Goal: Communication & Community: Answer question/provide support

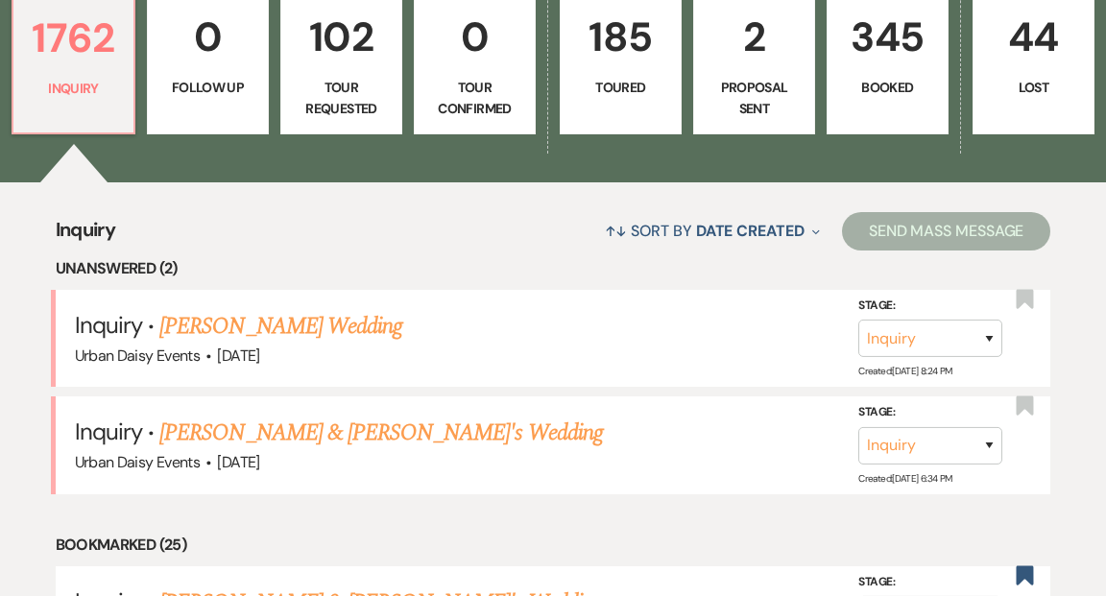
scroll to position [626, 0]
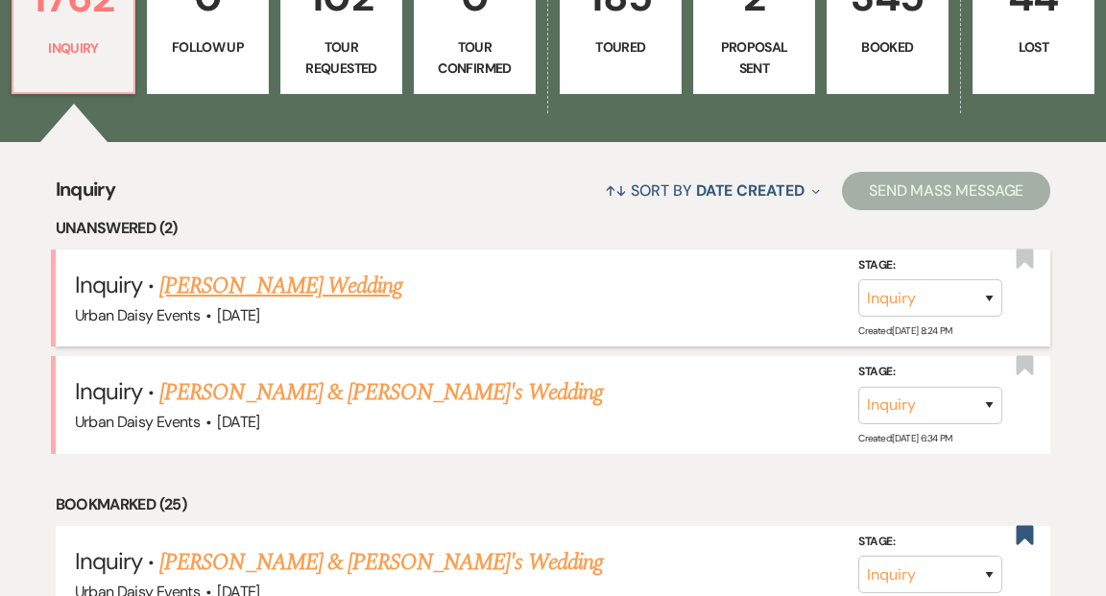
click at [315, 269] on link "[PERSON_NAME] Wedding" at bounding box center [280, 286] width 243 height 35
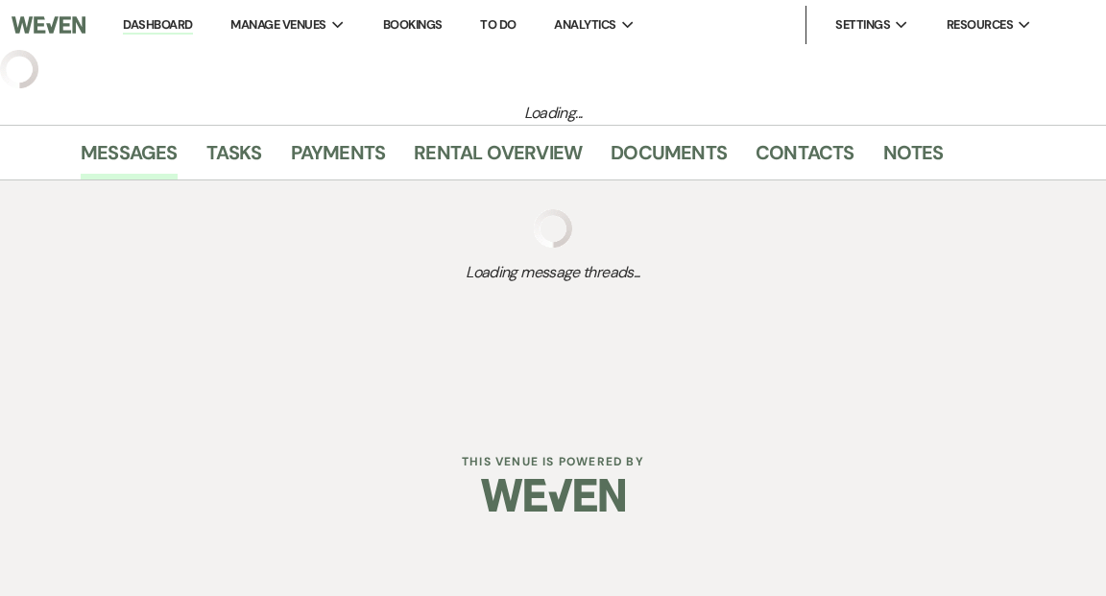
select select "5"
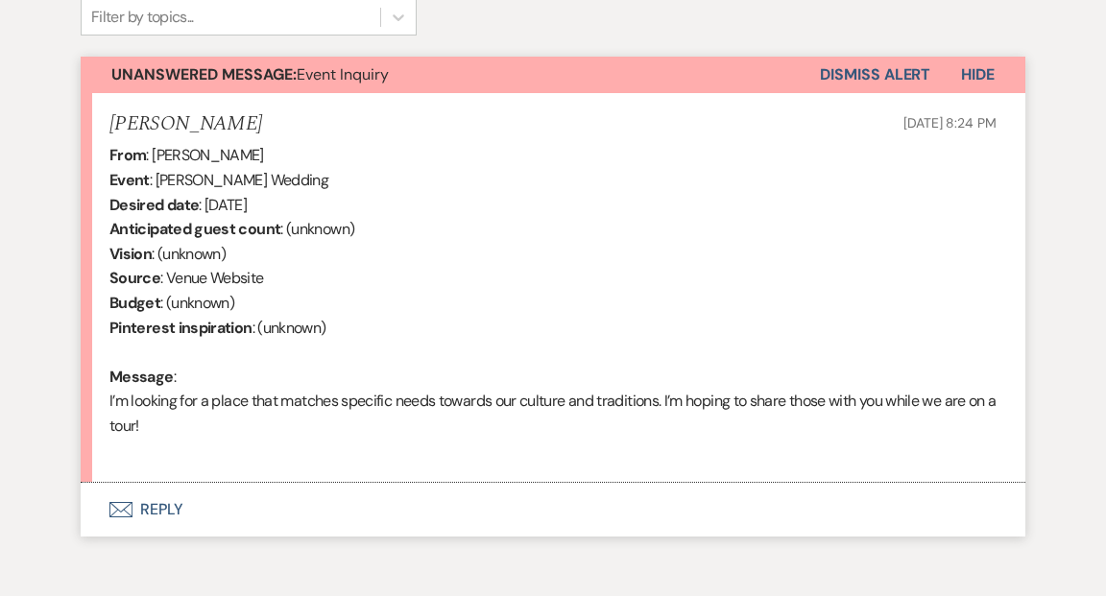
scroll to position [749, 0]
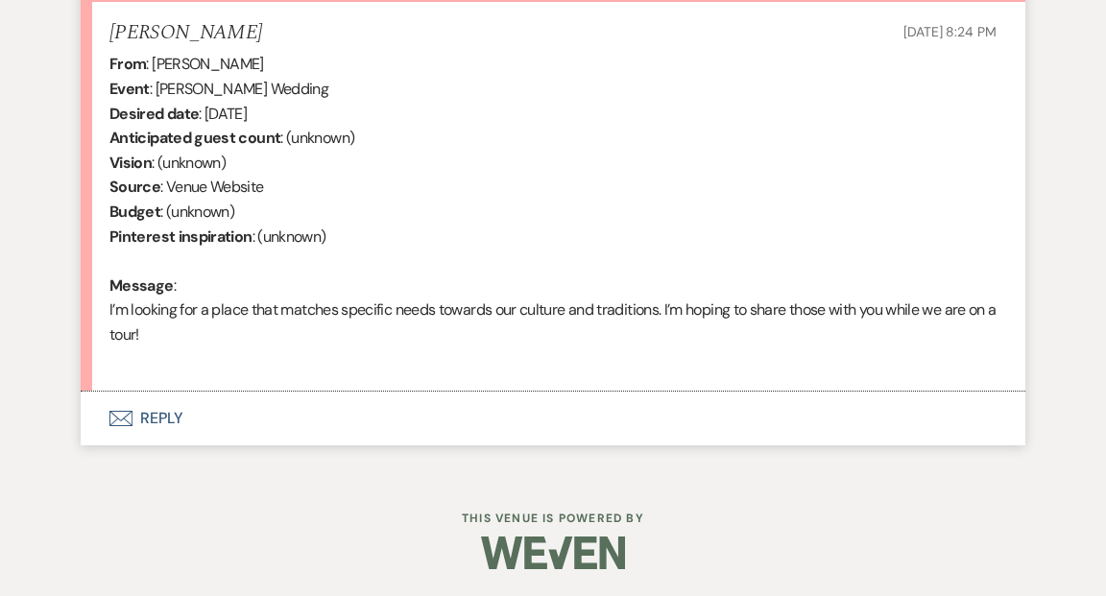
click at [167, 414] on button "Envelope Reply" at bounding box center [553, 419] width 945 height 54
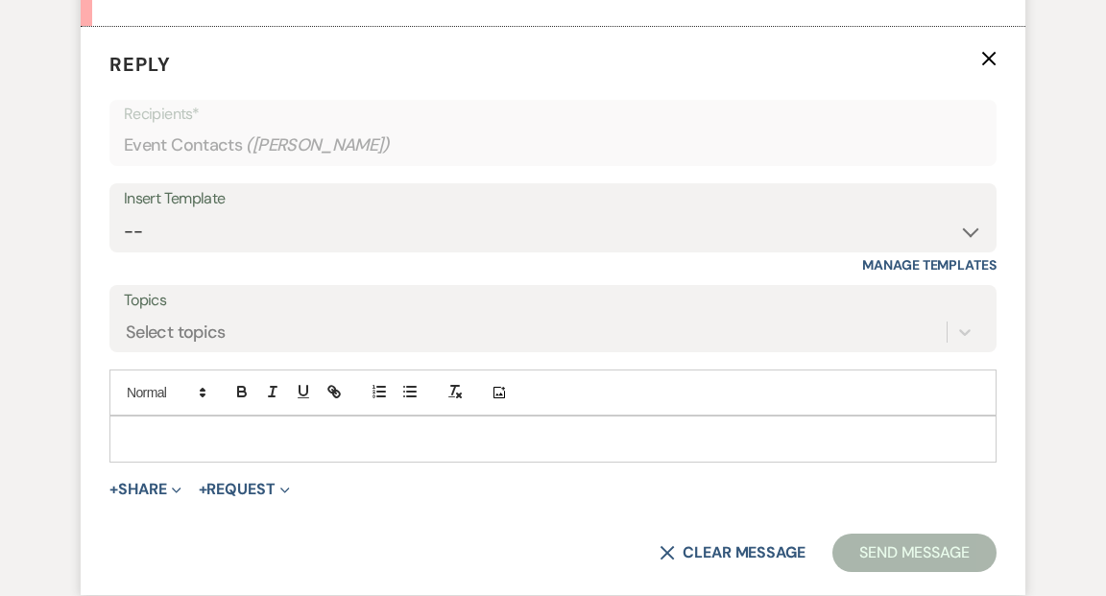
scroll to position [1157, 0]
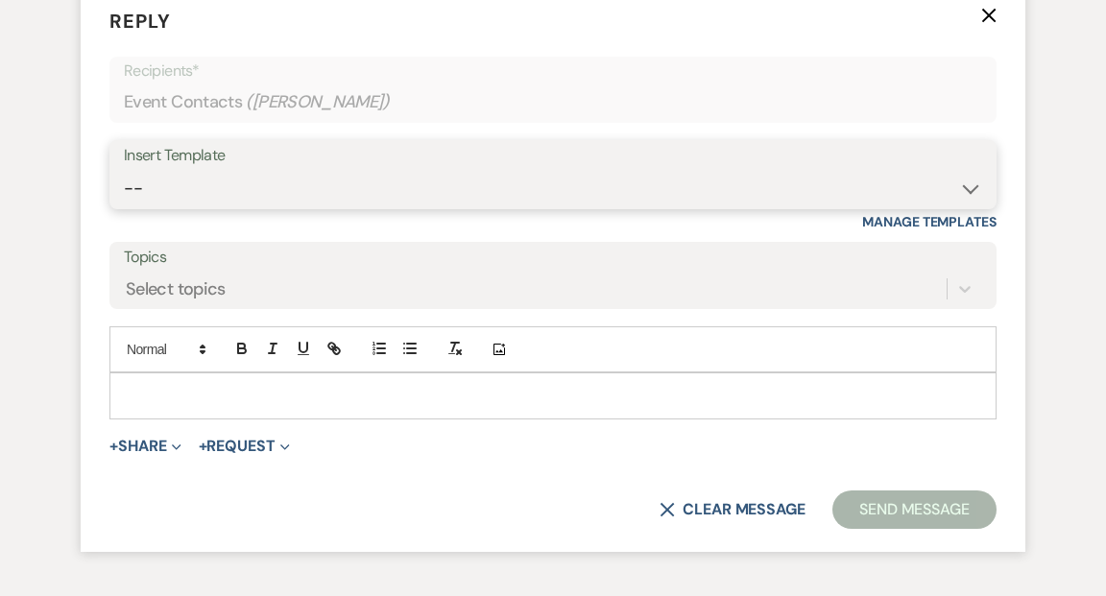
click at [970, 184] on select "-- Payment Past Due Rental Agreement and First Payment Urban Daisy Initial Resp…" at bounding box center [553, 188] width 858 height 37
select select "1243"
click at [124, 170] on select "-- Payment Past Due Rental Agreement and First Payment Urban Daisy Initial Resp…" at bounding box center [553, 188] width 858 height 37
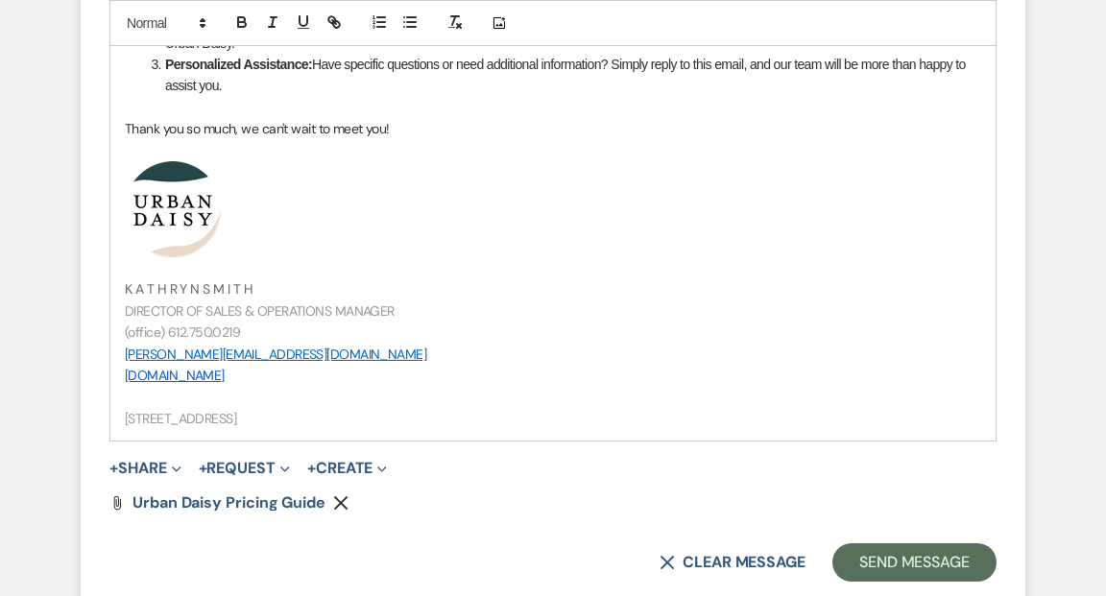
scroll to position [2199, 0]
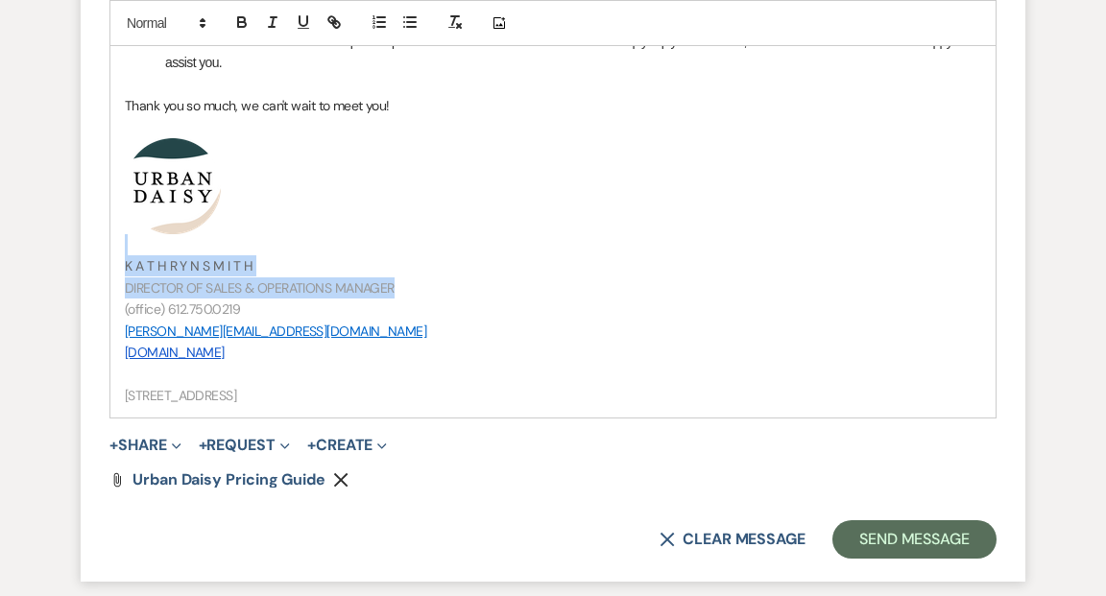
drag, startPoint x: 403, startPoint y: 286, endPoint x: 232, endPoint y: 249, distance: 174.9
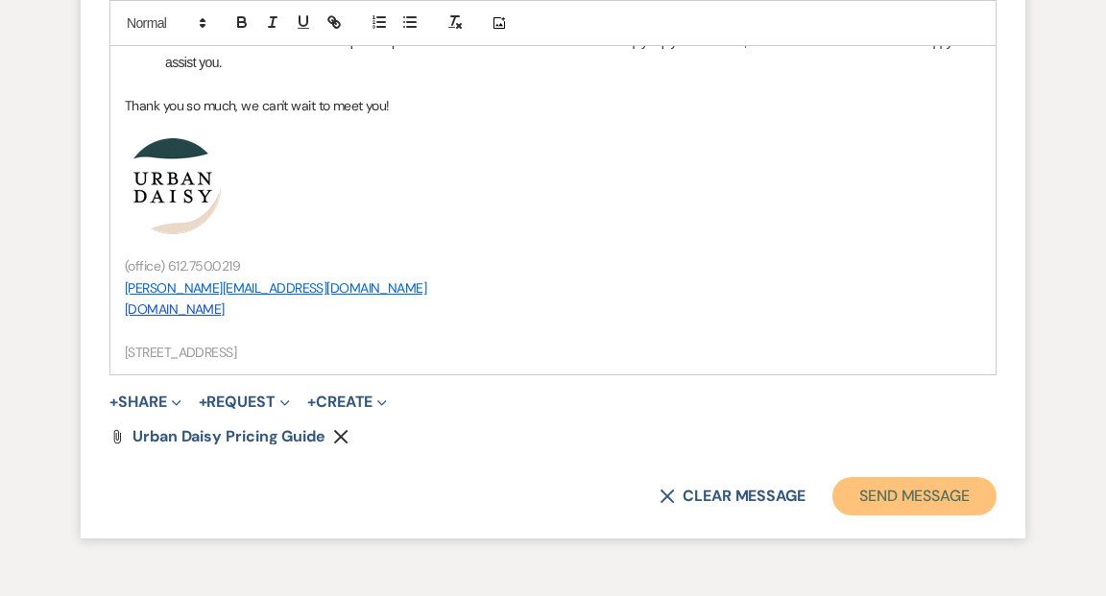
click at [890, 494] on button "Send Message" at bounding box center [914, 496] width 164 height 38
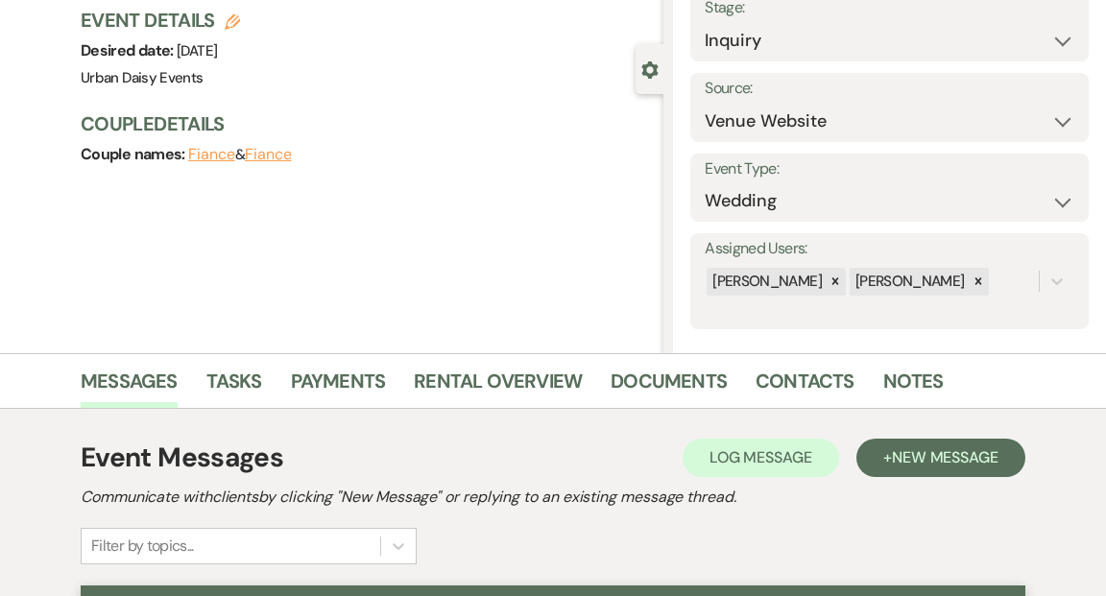
scroll to position [0, 0]
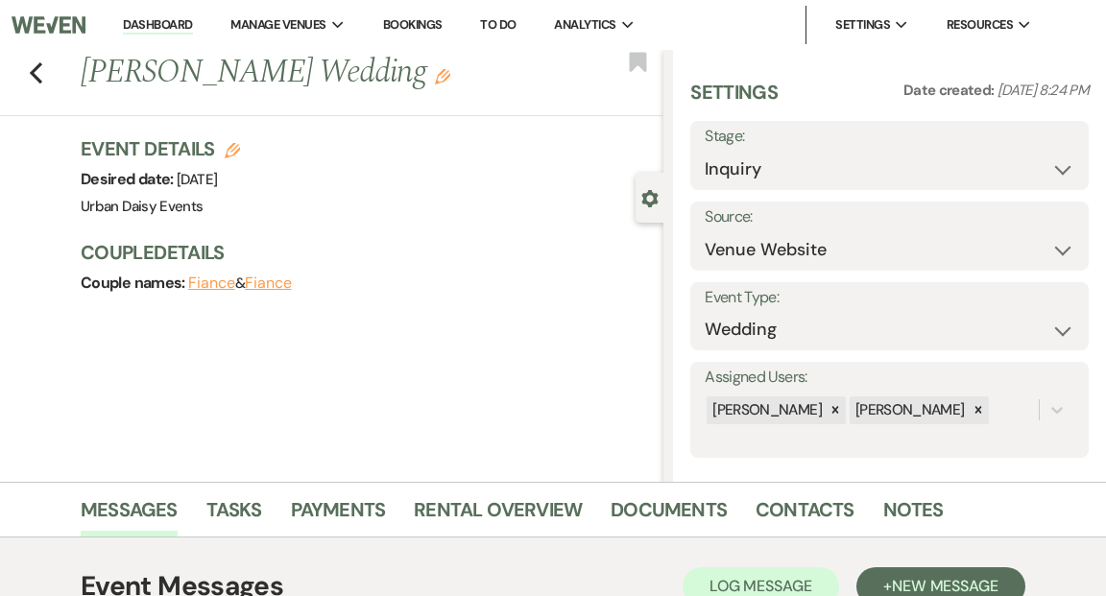
click at [176, 21] on link "Dashboard" at bounding box center [157, 25] width 69 height 18
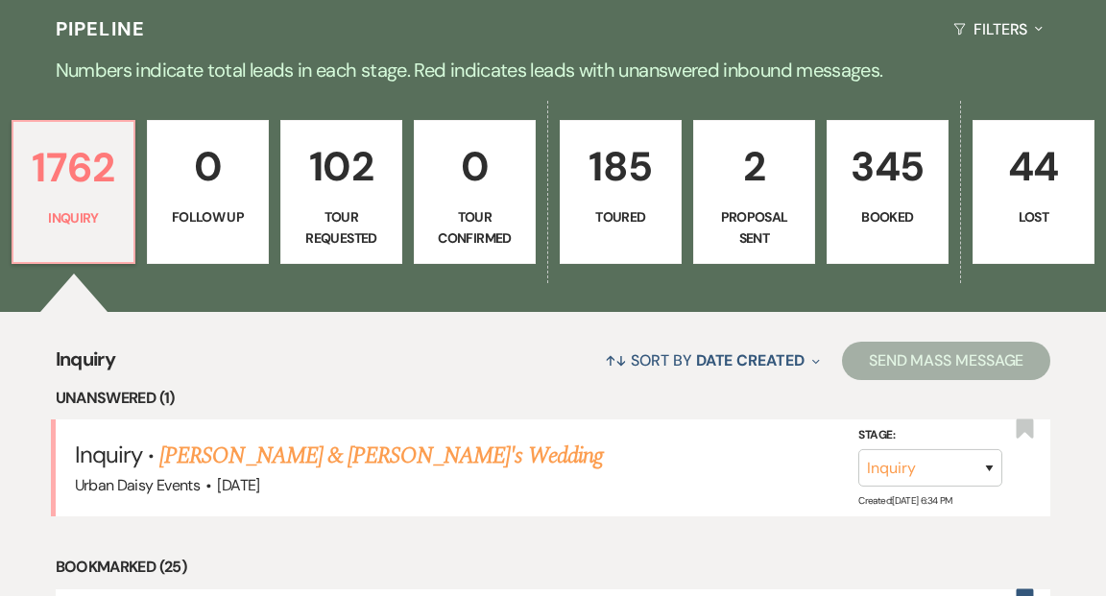
scroll to position [463, 0]
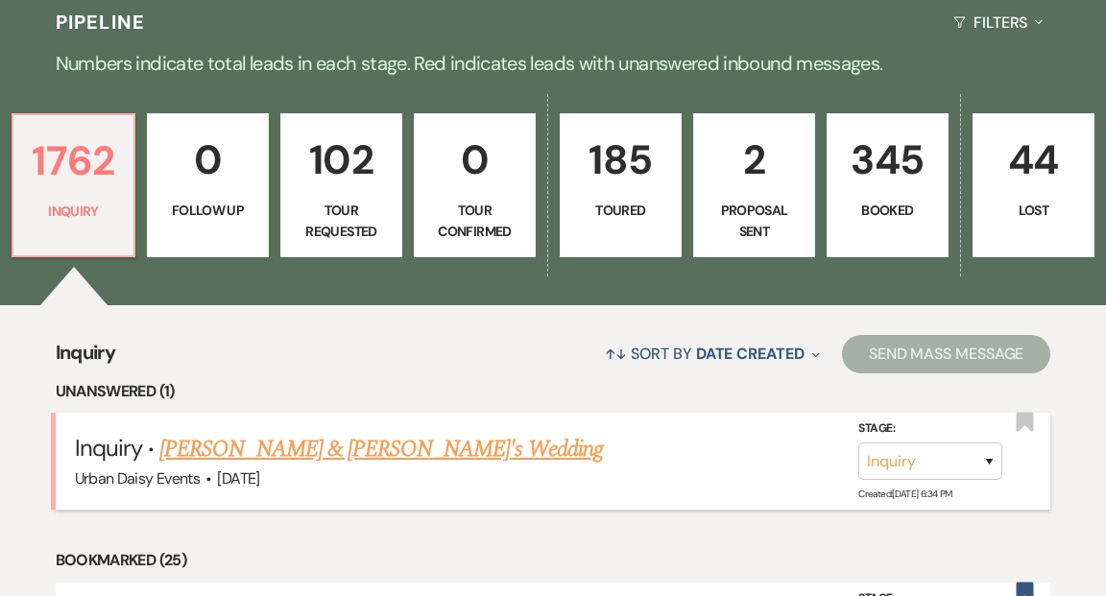
click at [282, 432] on link "[PERSON_NAME] & [PERSON_NAME]'s Wedding" at bounding box center [380, 449] width 443 height 35
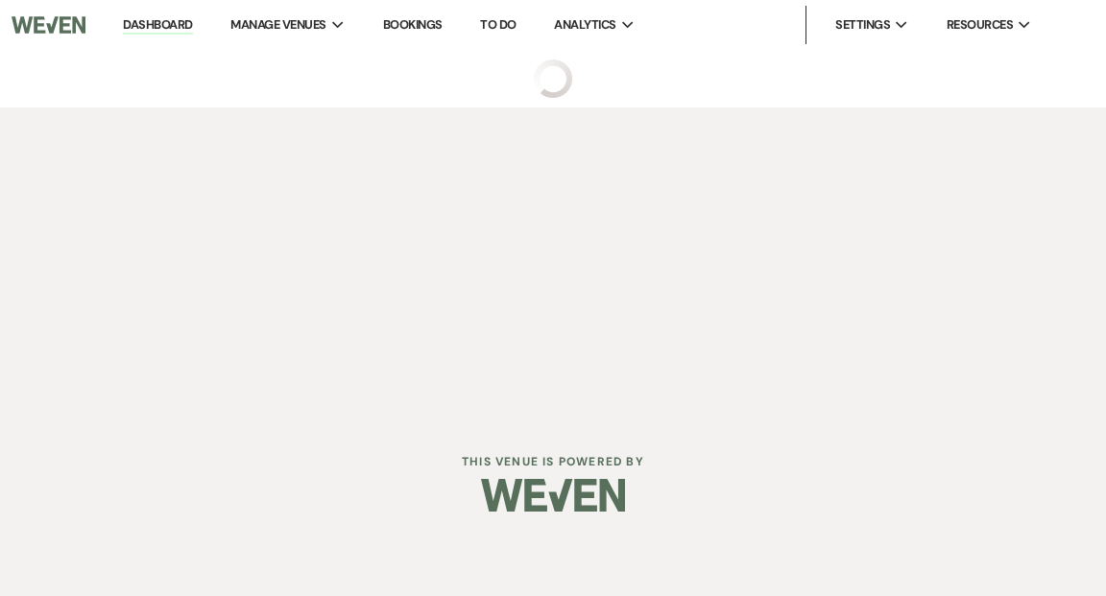
select select "5"
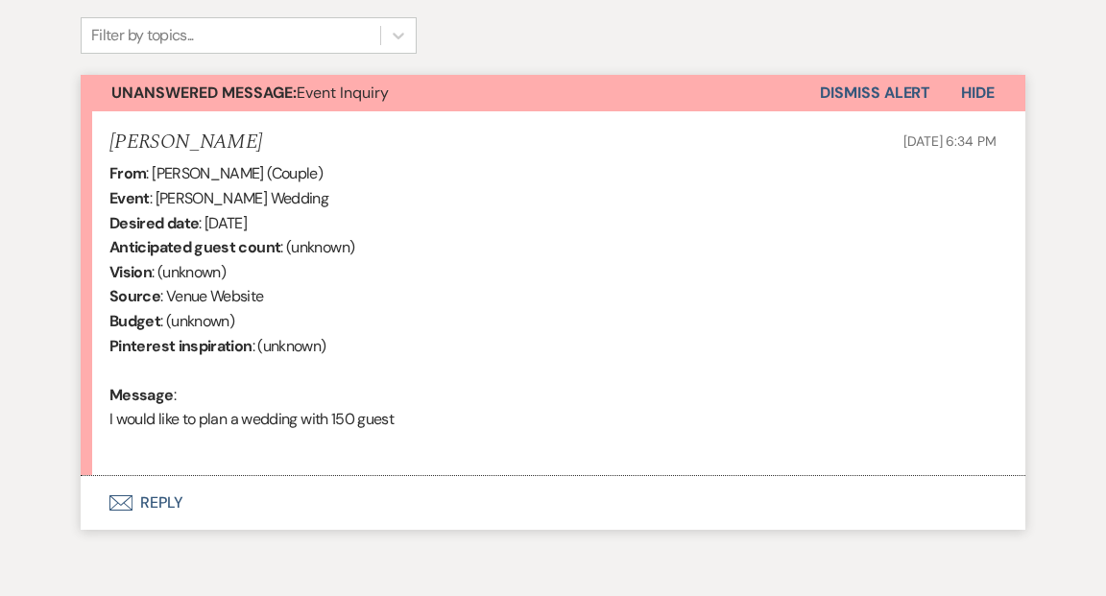
scroll to position [685, 0]
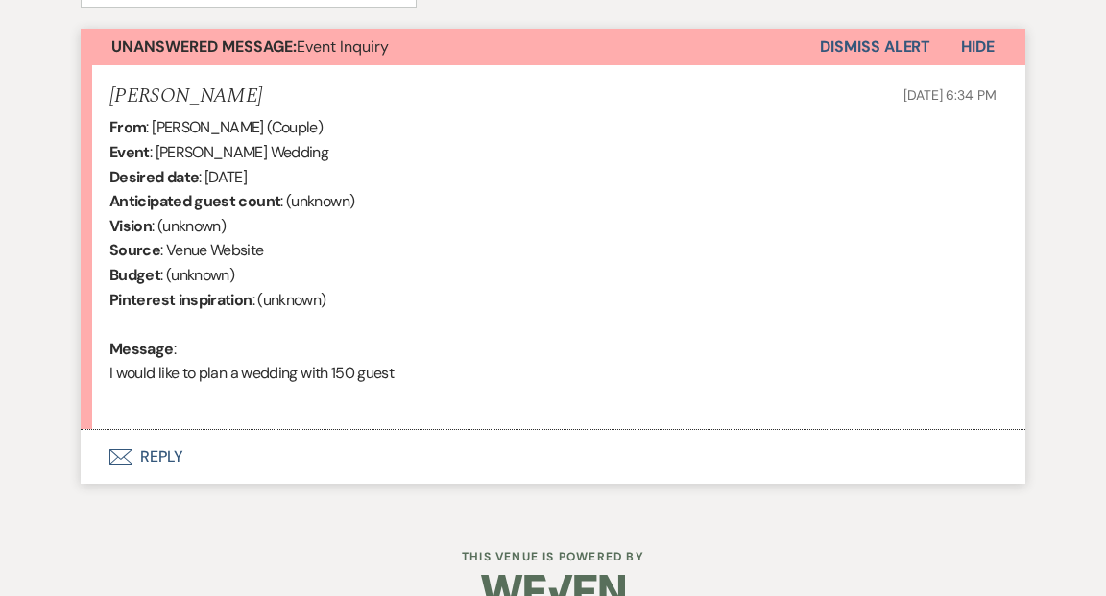
click at [158, 459] on button "Envelope Reply" at bounding box center [553, 457] width 945 height 54
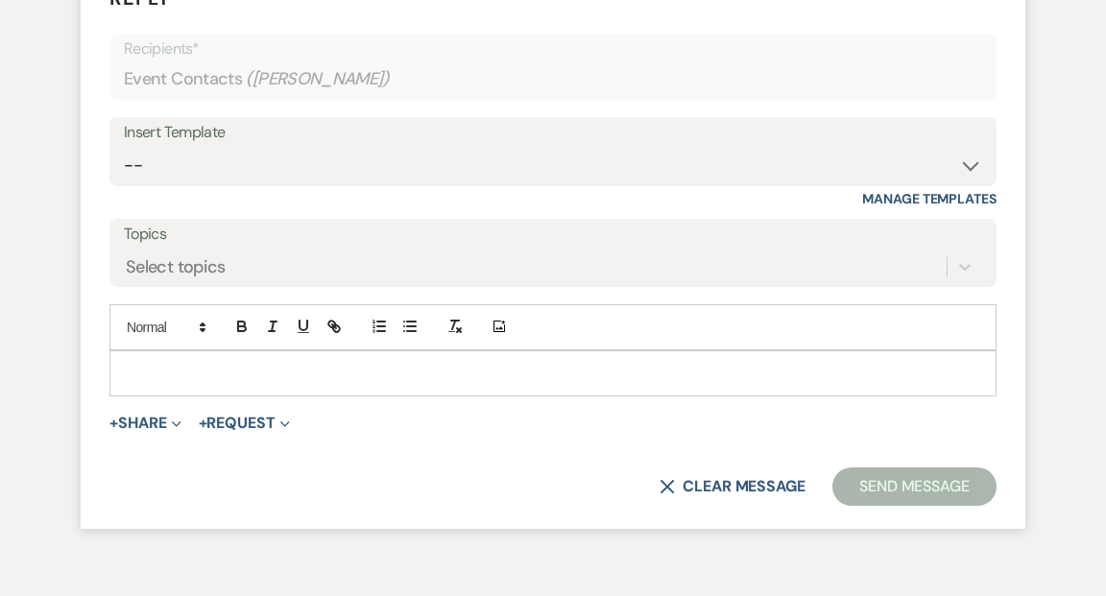
scroll to position [1153, 0]
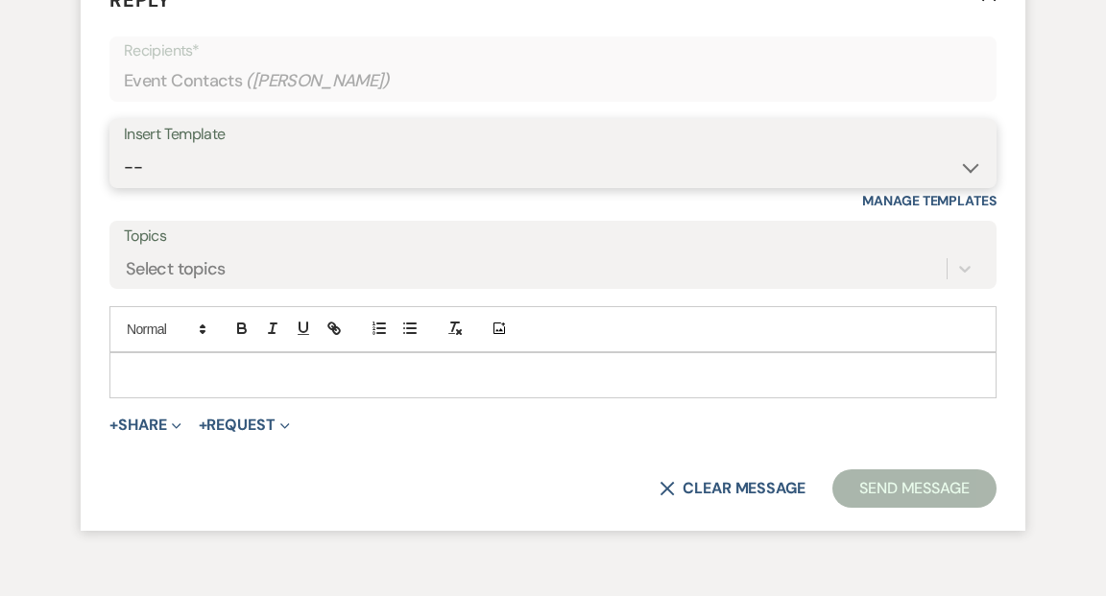
click at [972, 169] on select "-- Payment Past Due Rental Agreement and First Payment Urban Daisy Initial Resp…" at bounding box center [553, 167] width 858 height 37
select select "1243"
click at [124, 149] on select "-- Payment Past Due Rental Agreement and First Payment Urban Daisy Initial Resp…" at bounding box center [553, 167] width 858 height 37
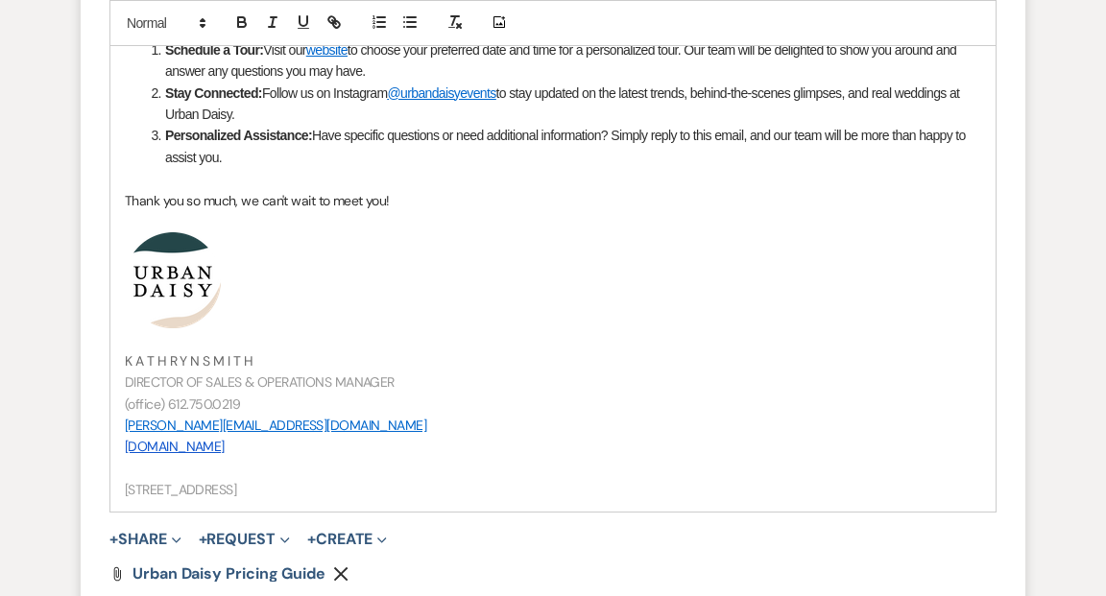
scroll to position [2083, 0]
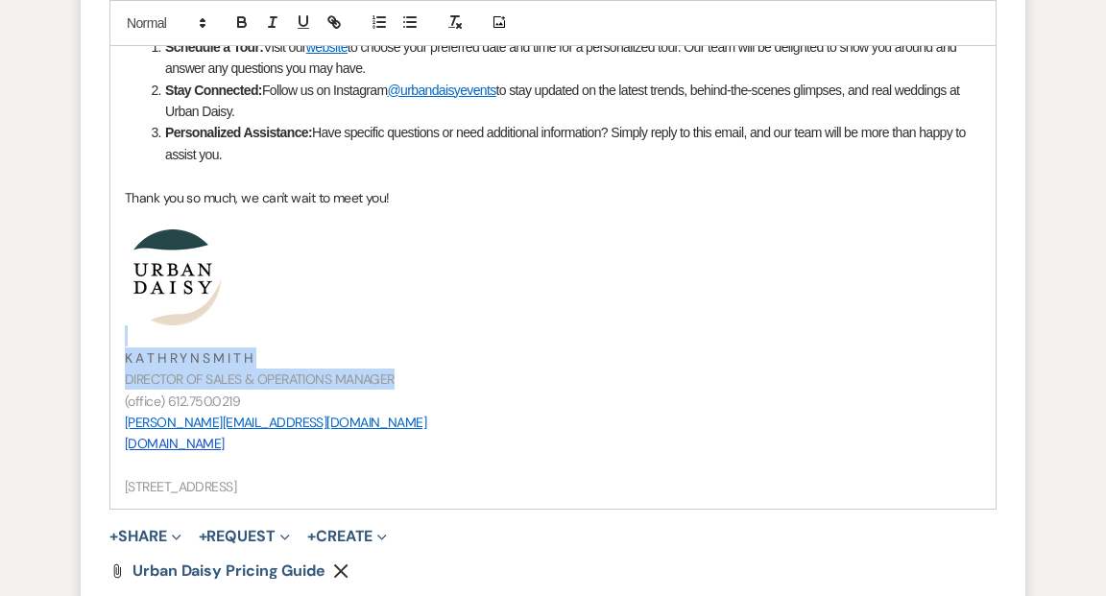
drag, startPoint x: 400, startPoint y: 377, endPoint x: 350, endPoint y: 340, distance: 62.4
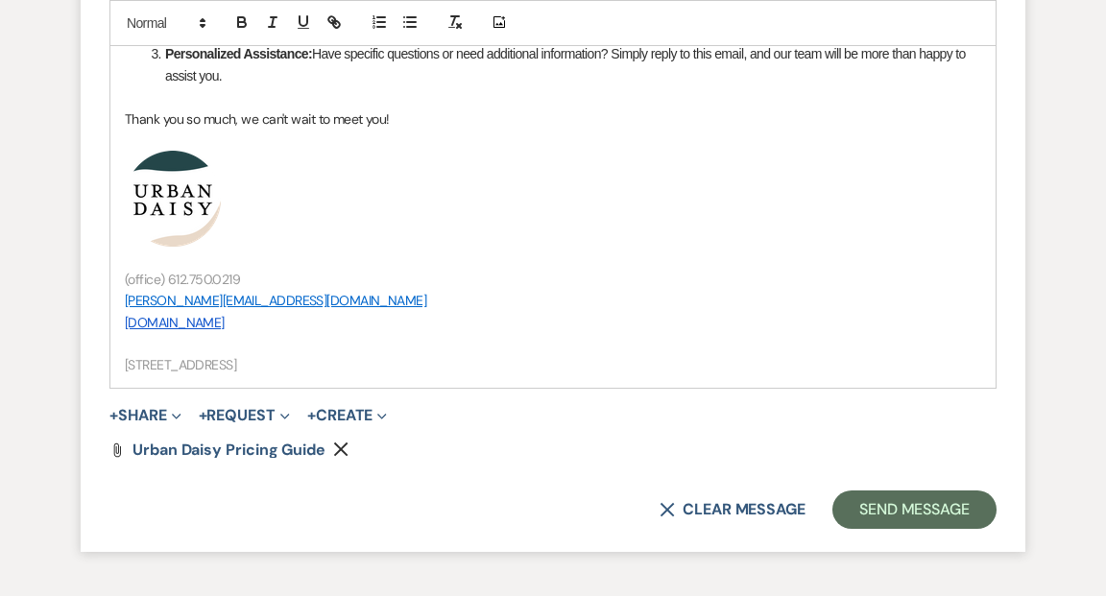
scroll to position [2210, 0]
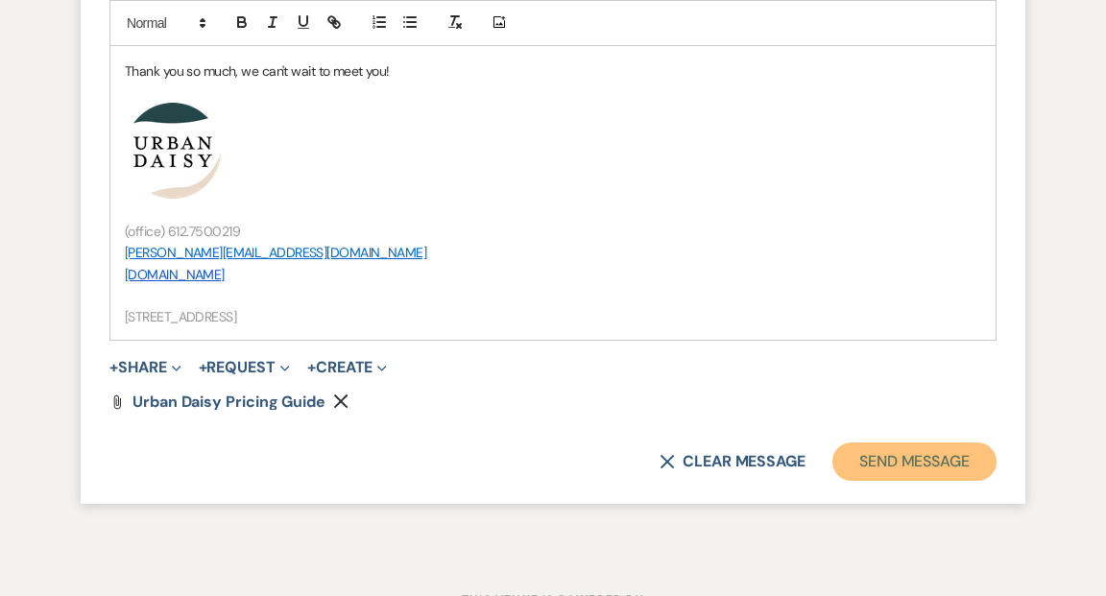
click at [862, 452] on button "Send Message" at bounding box center [914, 462] width 164 height 38
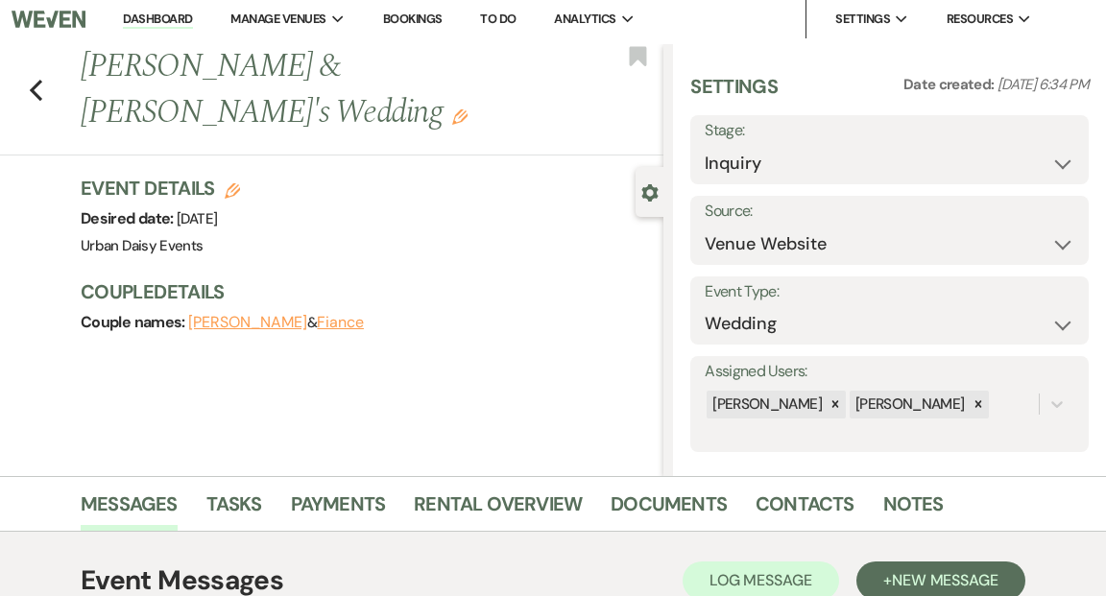
scroll to position [0, 0]
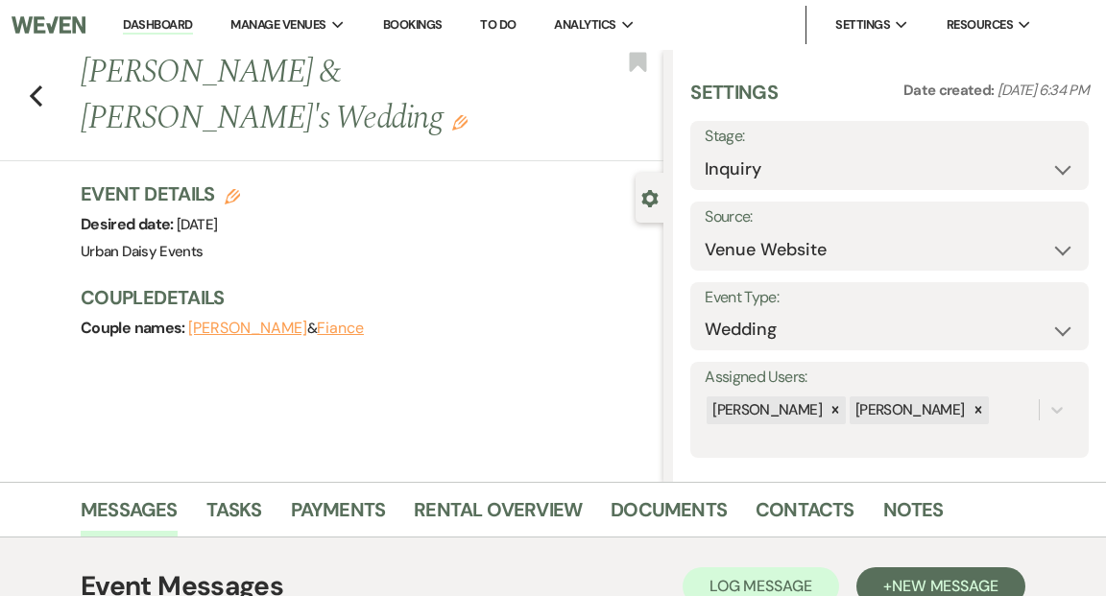
click at [146, 19] on link "Dashboard" at bounding box center [157, 25] width 69 height 18
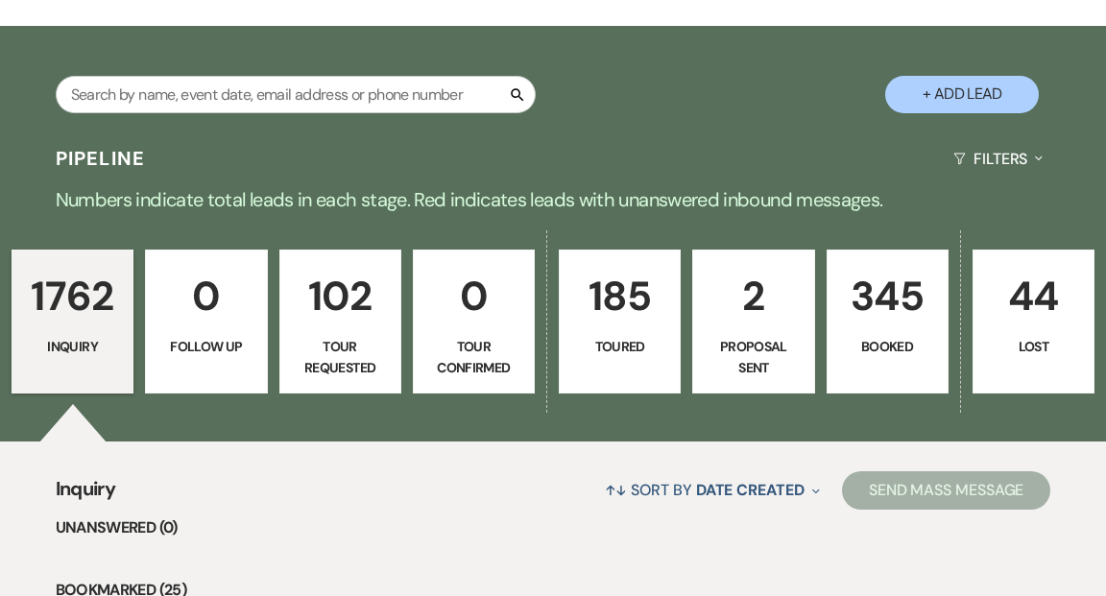
scroll to position [342, 0]
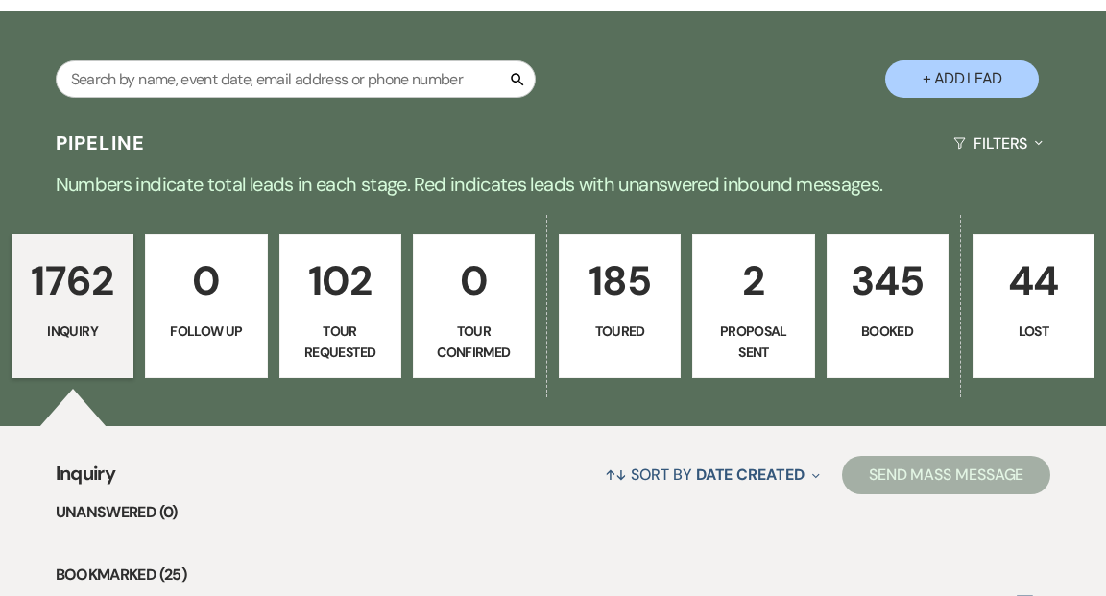
click at [730, 274] on link "2 Proposal Sent" at bounding box center [753, 306] width 122 height 144
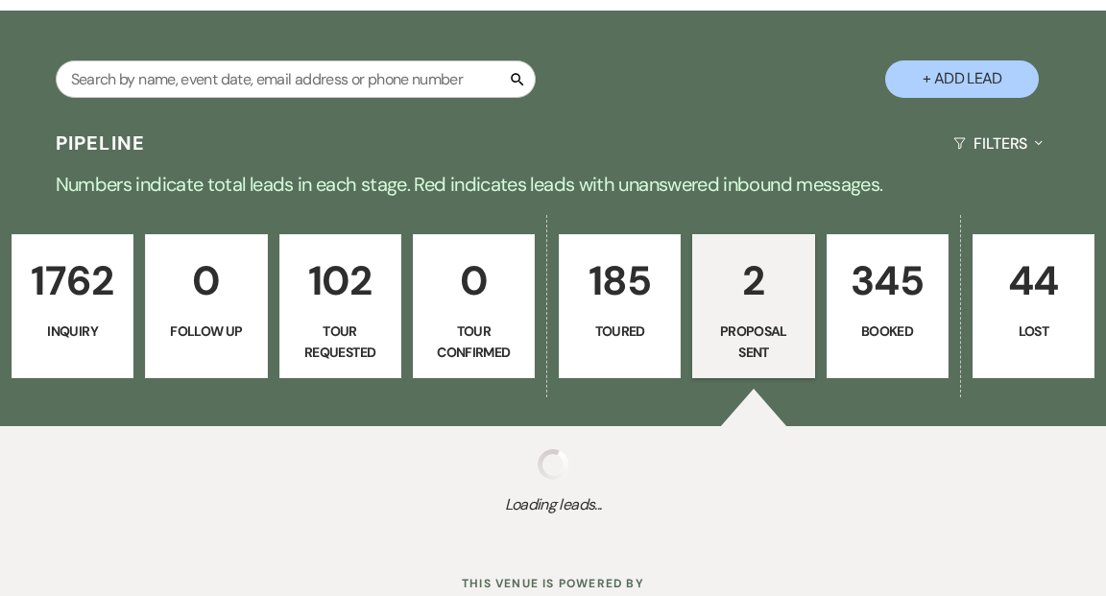
select select "6"
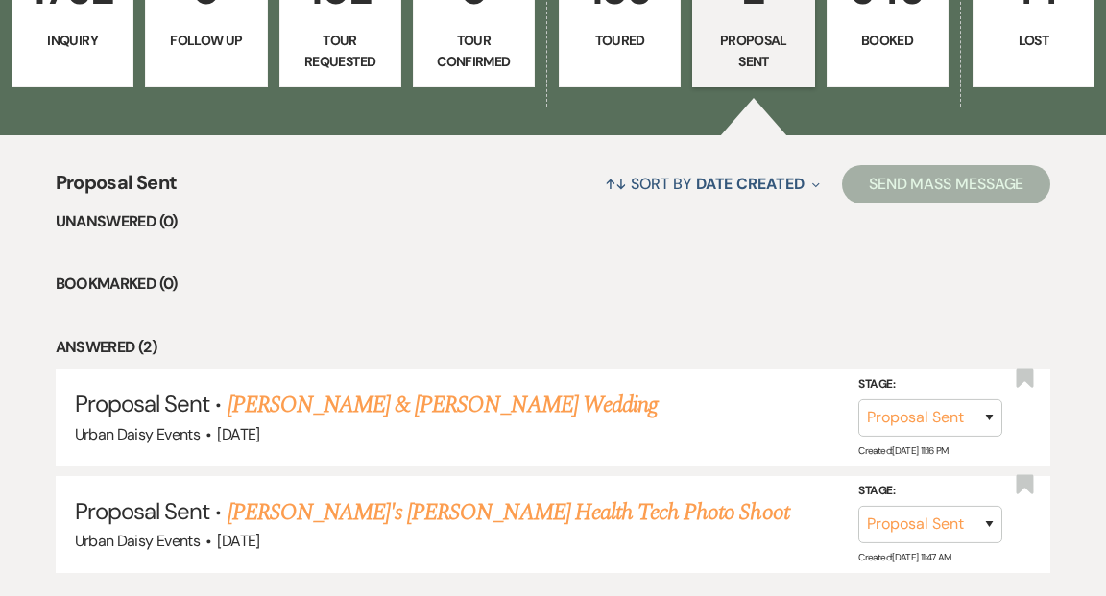
scroll to position [705, 0]
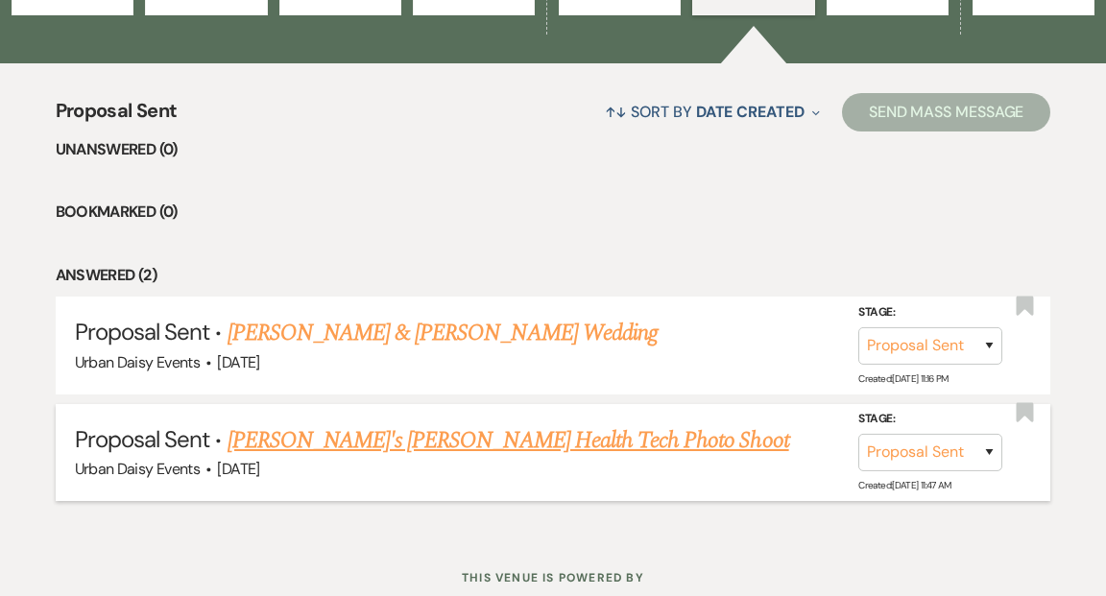
click at [446, 423] on link "[PERSON_NAME]'s [PERSON_NAME] Health Tech Photo Shoot" at bounding box center [508, 440] width 562 height 35
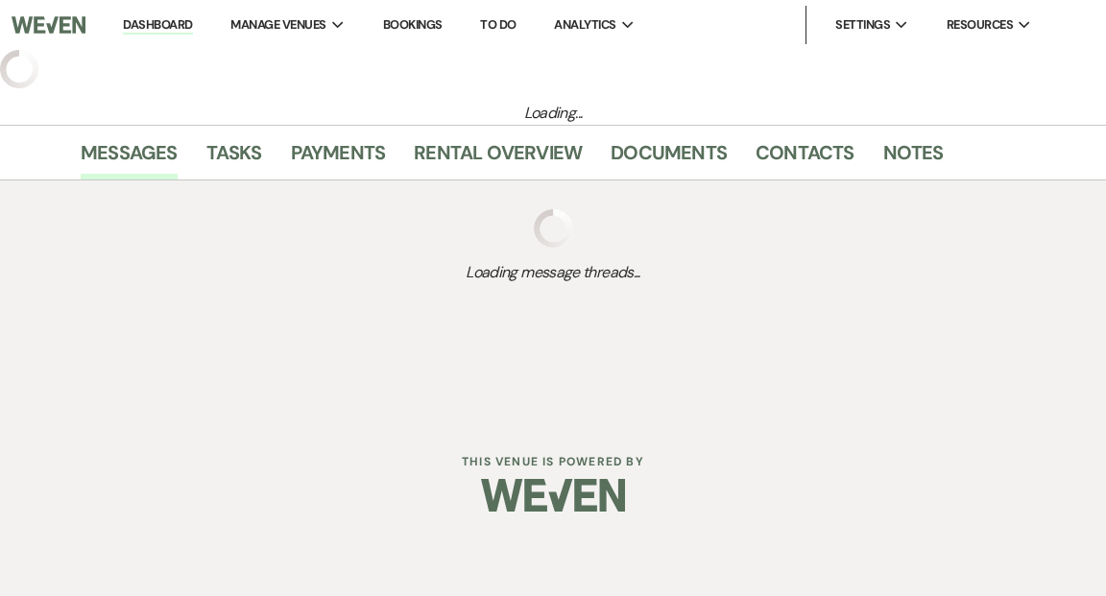
select select "6"
select select "1"
select select "13"
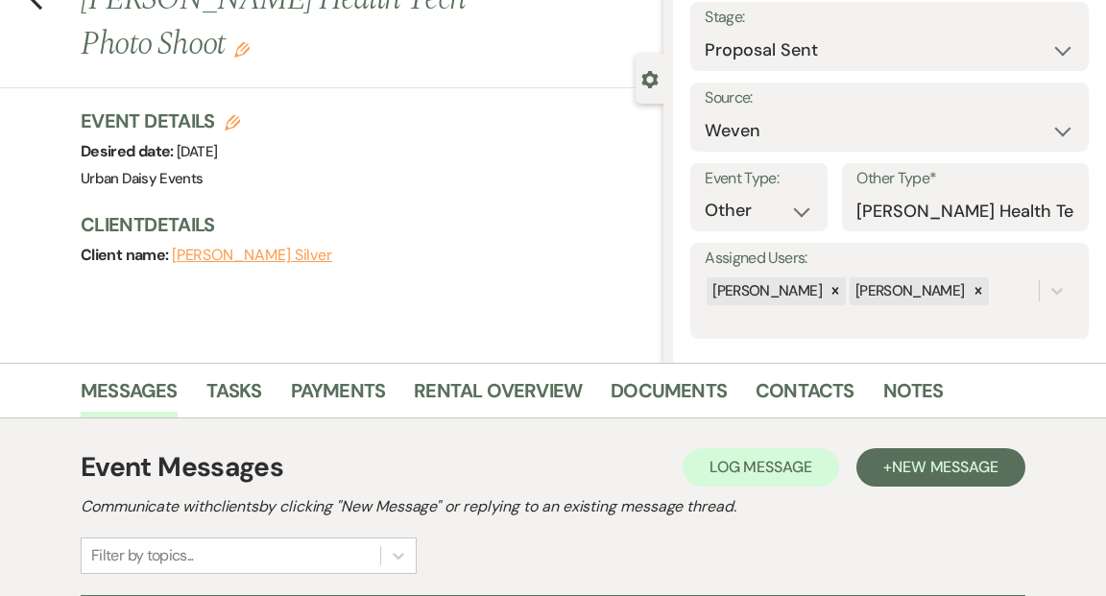
scroll to position [338, 0]
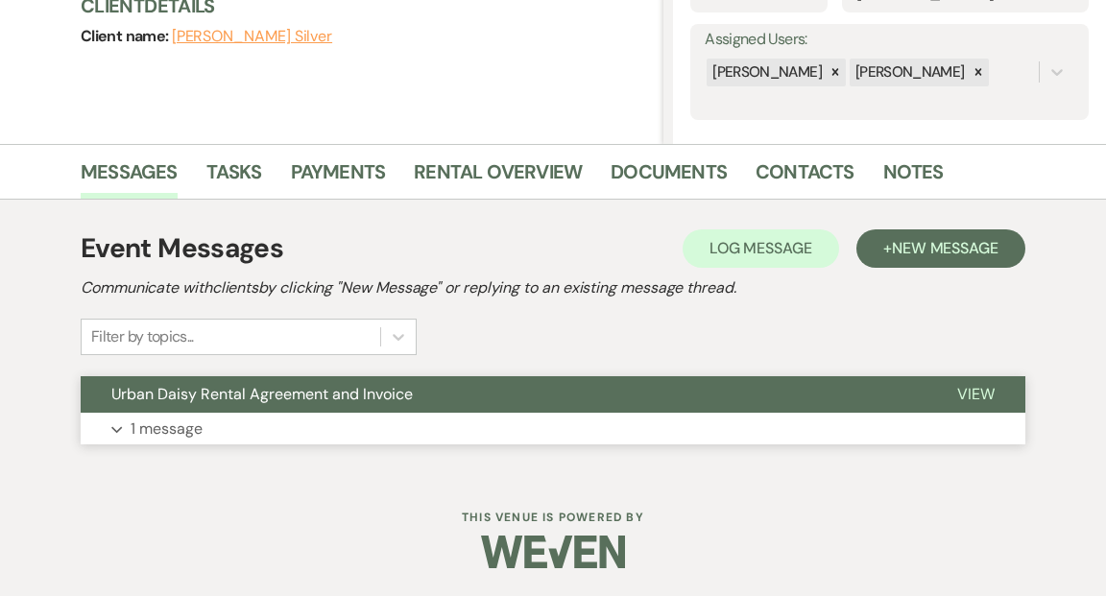
click at [982, 384] on span "View" at bounding box center [975, 394] width 37 height 20
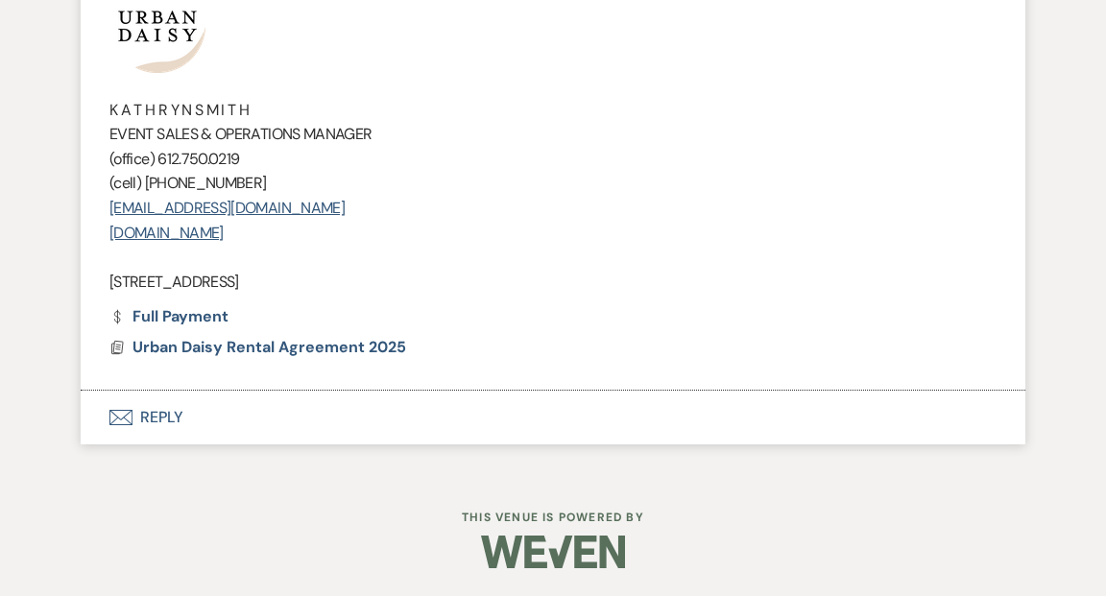
scroll to position [1039, 0]
click at [187, 319] on link "Dollar Payment Full Payment" at bounding box center [168, 316] width 119 height 15
click at [323, 346] on span "Urban Daisy Rental Agreement 2025" at bounding box center [269, 347] width 274 height 20
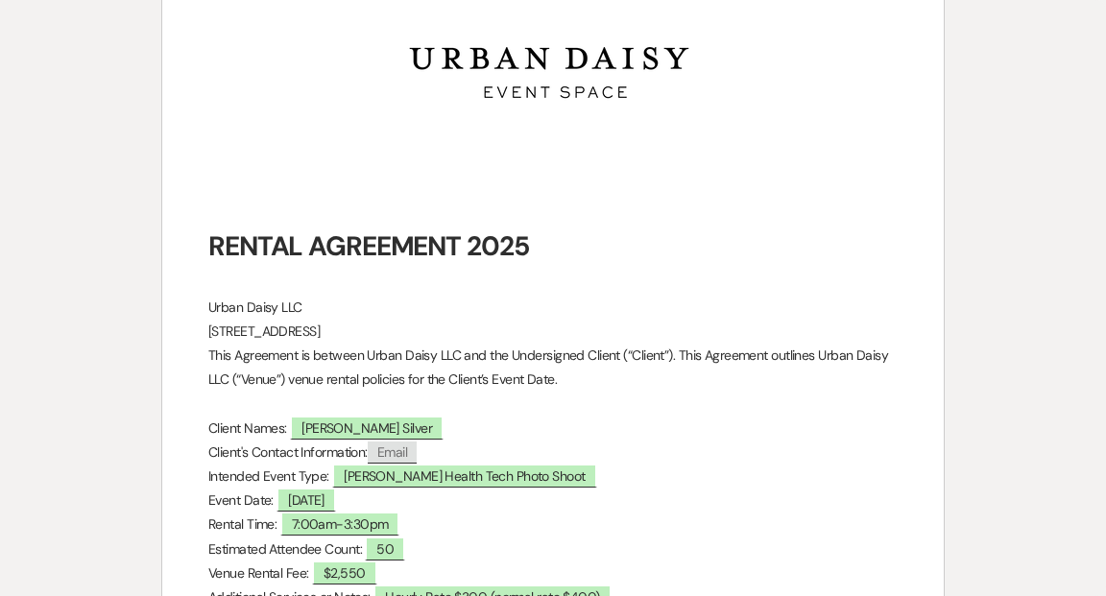
scroll to position [0, 0]
